Goal: Information Seeking & Learning: Find contact information

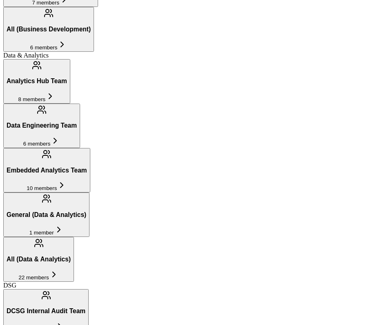
scroll to position [351, 0]
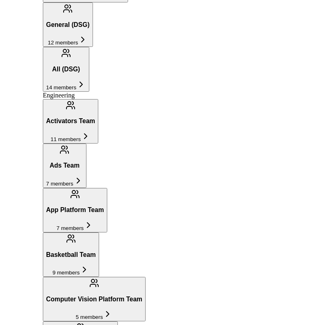
scroll to position [447, 0]
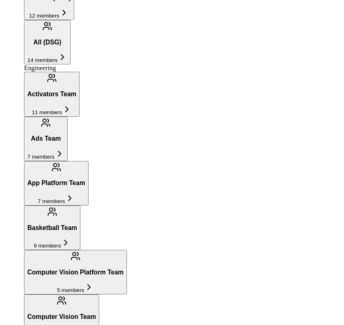
scroll to position [454, 0]
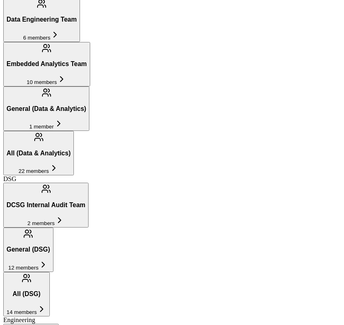
drag, startPoint x: 196, startPoint y: 150, endPoint x: 229, endPoint y: 150, distance: 33.5
copy h4 "[PERSON_NAME]"
drag, startPoint x: 197, startPoint y: 181, endPoint x: 236, endPoint y: 182, distance: 39.6
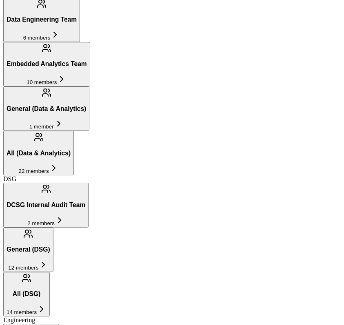
copy h2 "[PERSON_NAME]"
drag, startPoint x: 195, startPoint y: 211, endPoint x: 243, endPoint y: 213, distance: 48.2
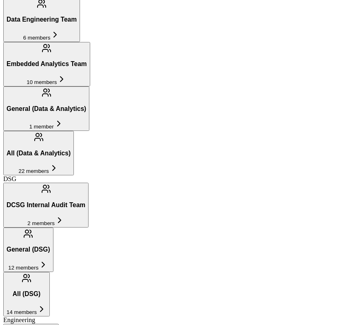
copy h4 "[PERSON_NAME]"
drag, startPoint x: 196, startPoint y: 272, endPoint x: 243, endPoint y: 272, distance: 46.6
copy h4 "[PERSON_NAME]"
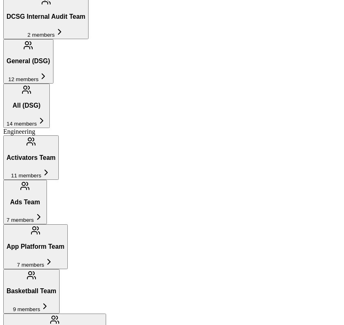
scroll to position [645, 0]
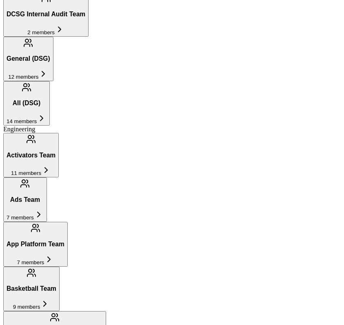
drag, startPoint x: 196, startPoint y: 172, endPoint x: 236, endPoint y: 172, distance: 39.2
copy h4 "[PERSON_NAME]"
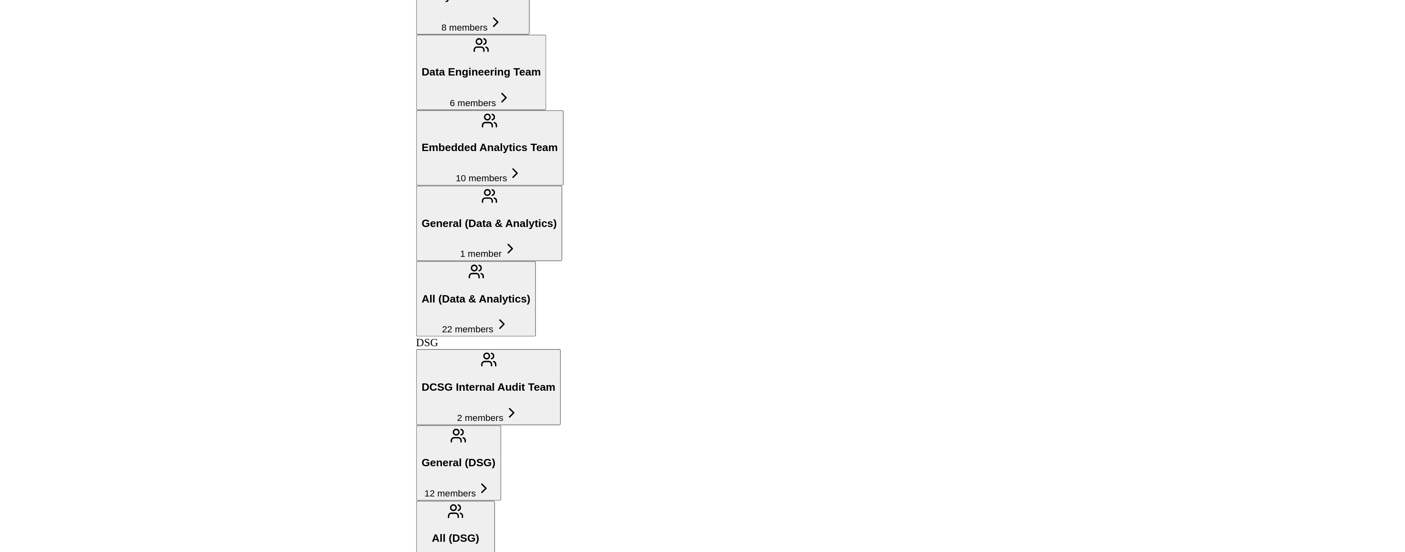
scroll to position [432, 0]
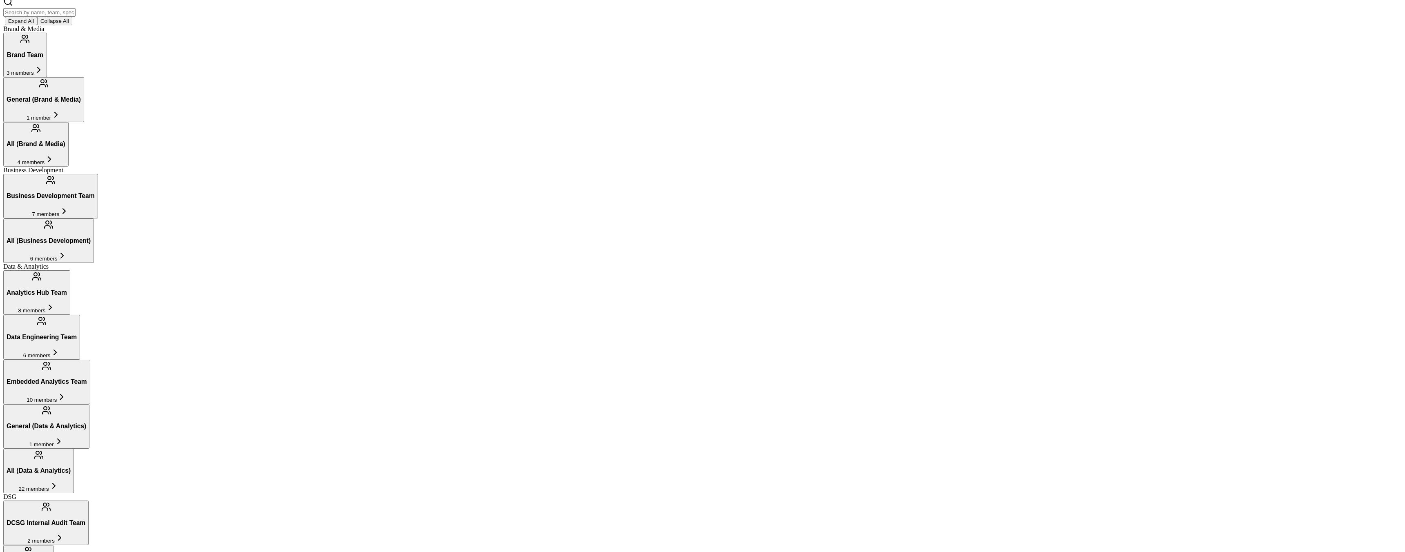
scroll to position [158, 0]
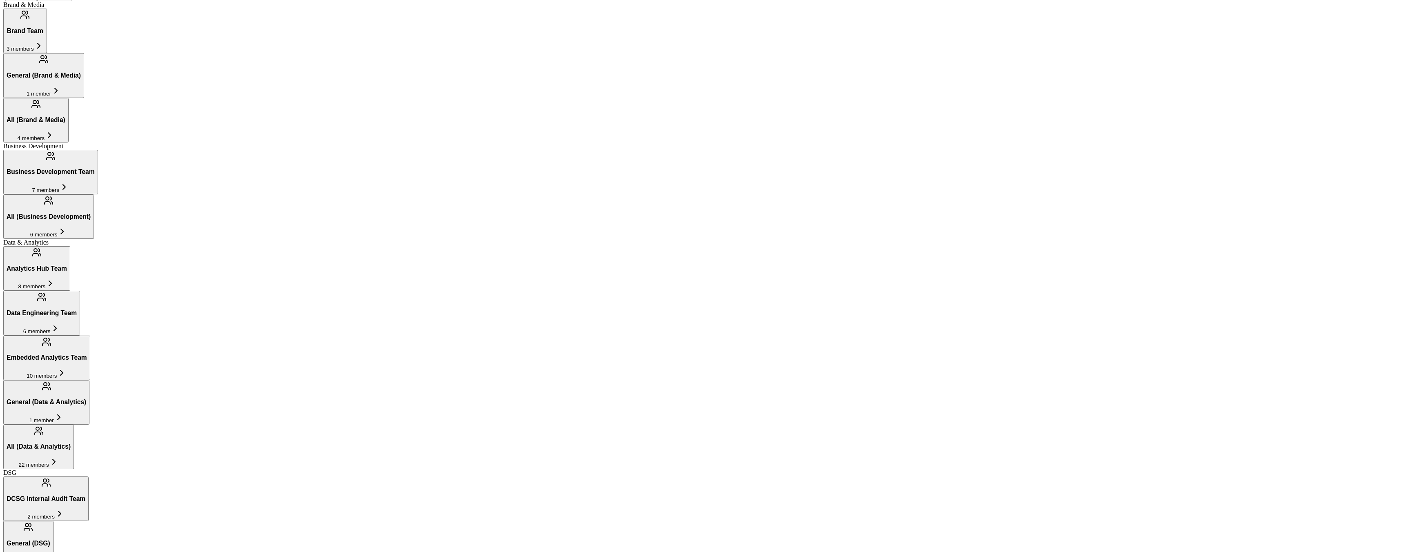
scroll to position [264, 0]
drag, startPoint x: 793, startPoint y: 283, endPoint x: 833, endPoint y: 283, distance: 40.8
copy h4 "[PERSON_NAME]"
drag, startPoint x: 794, startPoint y: 313, endPoint x: 867, endPoint y: 313, distance: 73.1
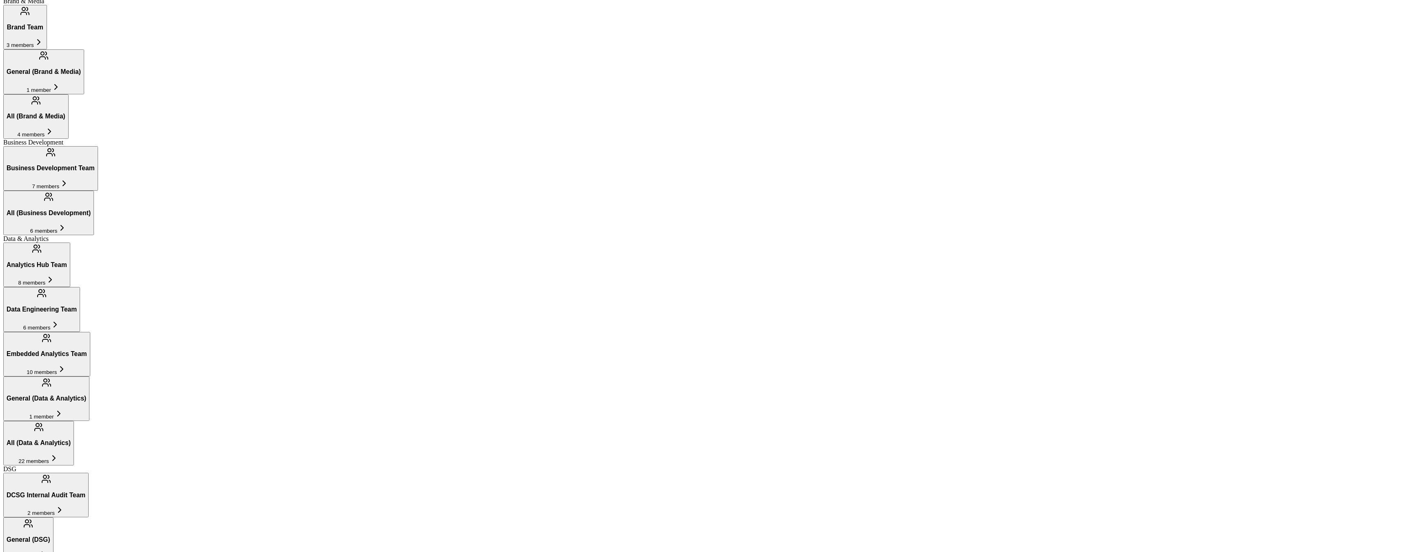
drag, startPoint x: 677, startPoint y: 234, endPoint x: 584, endPoint y: 234, distance: 93.1
copy h2 "[PERSON_NAME]"
drag, startPoint x: 834, startPoint y: 335, endPoint x: 793, endPoint y: 335, distance: 41.2
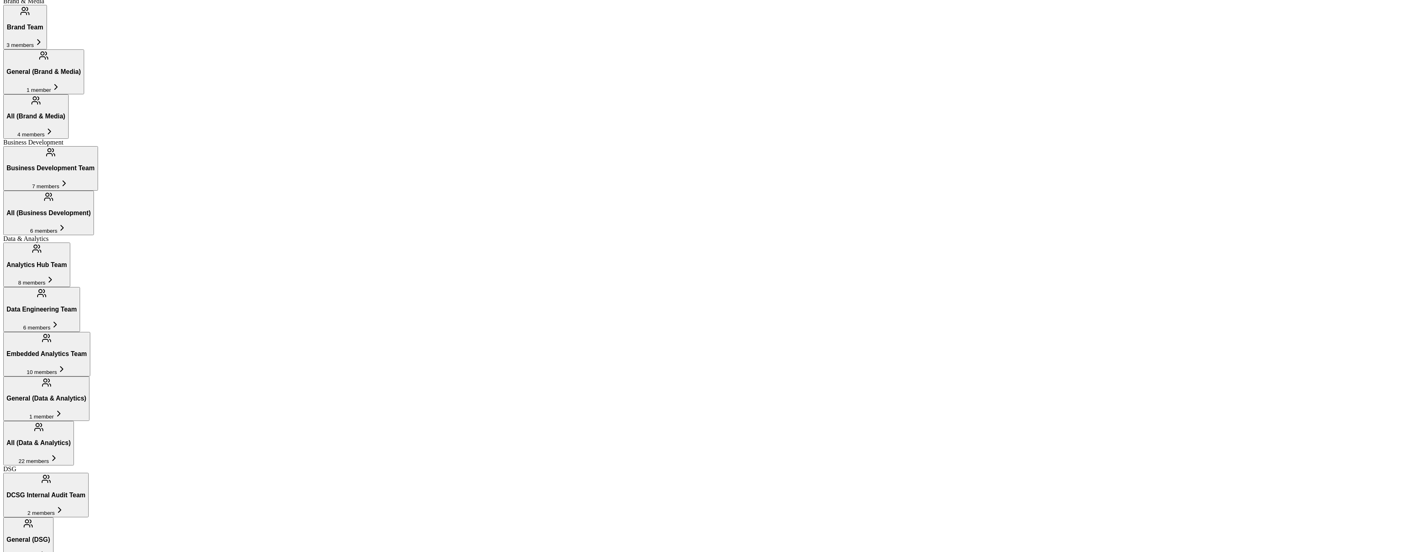
copy h4 "[PERSON_NAME]"
drag, startPoint x: 793, startPoint y: 396, endPoint x: 834, endPoint y: 396, distance: 41.2
copy h4 "[PERSON_NAME]"
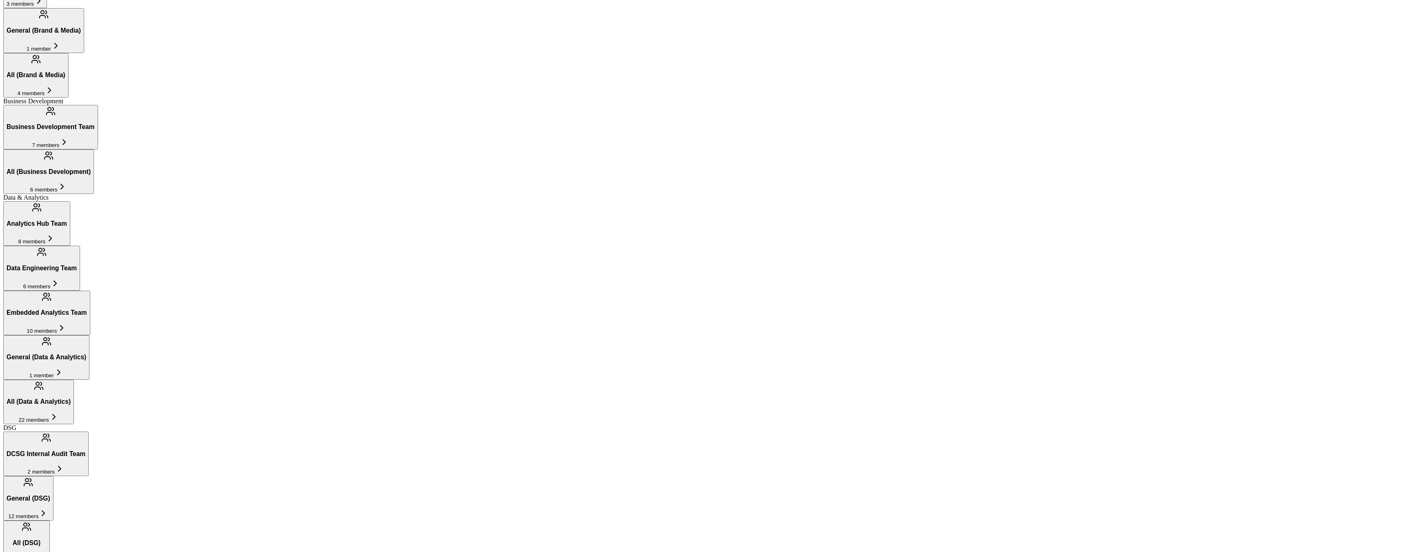
scroll to position [274, 0]
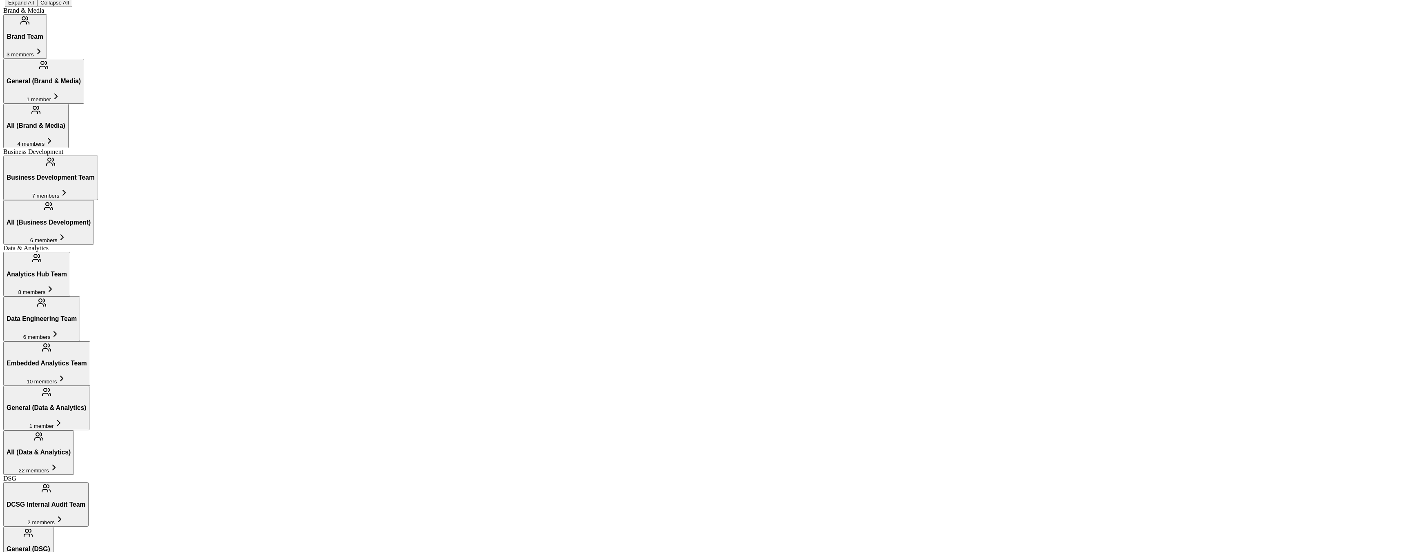
scroll to position [244, 0]
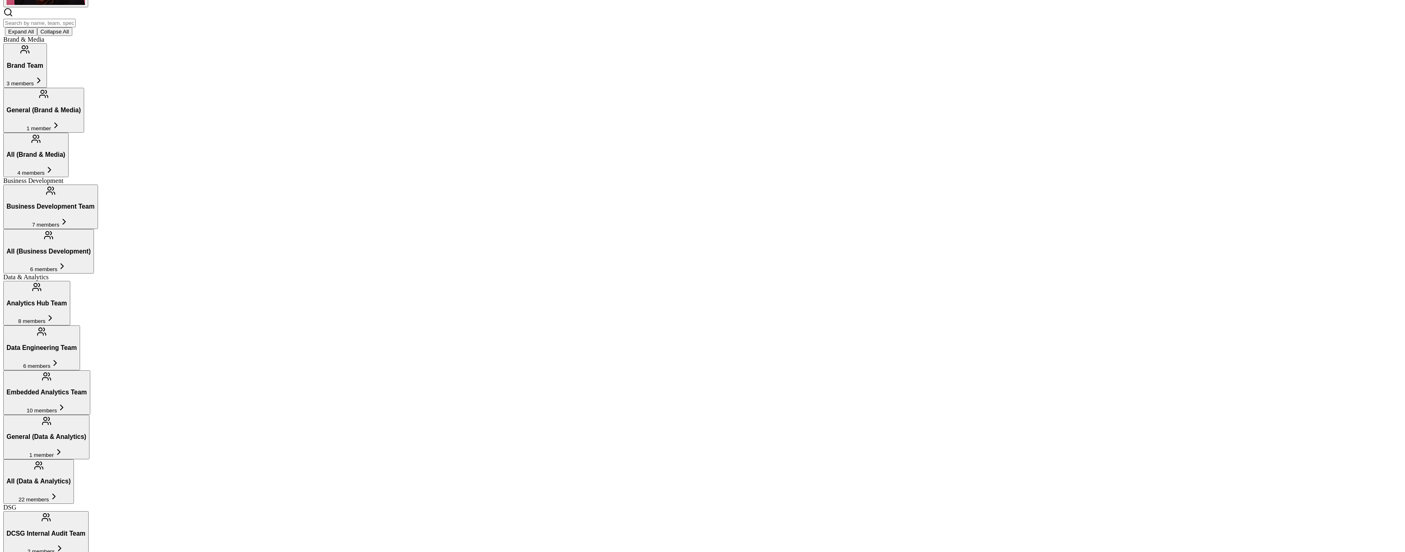
scroll to position [216, 0]
